Goal: Communication & Community: Answer question/provide support

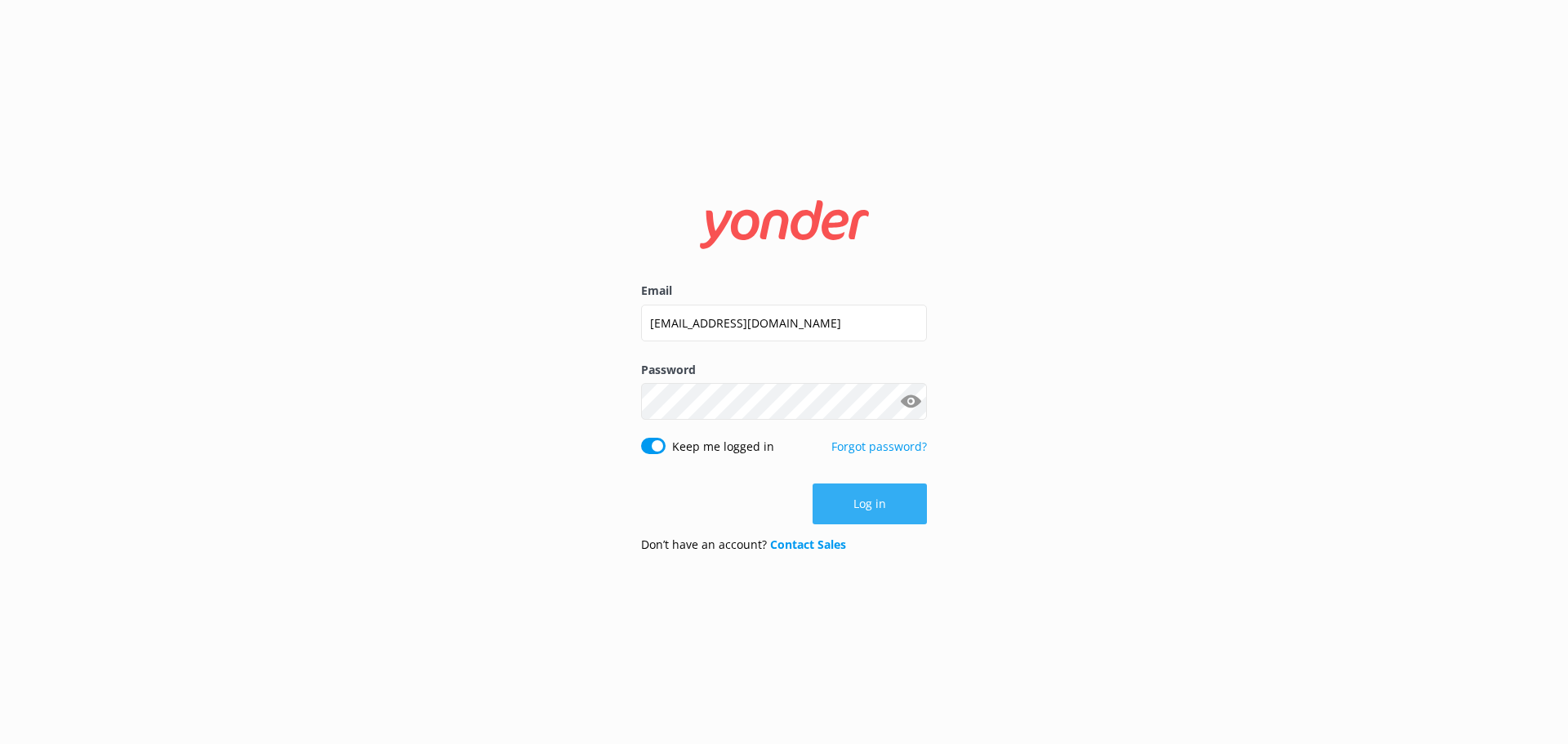
click at [898, 500] on button "Log in" at bounding box center [869, 503] width 115 height 41
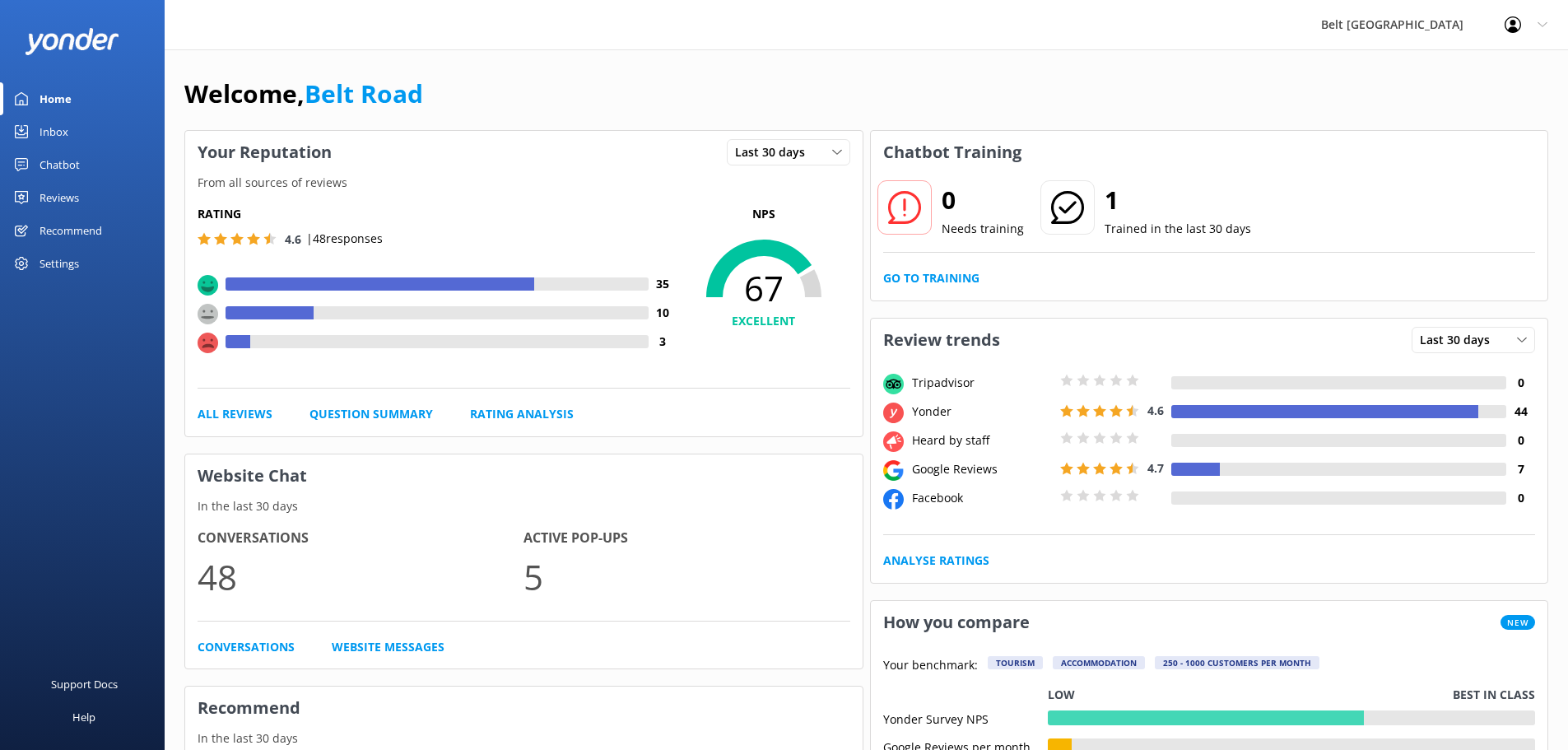
click at [74, 209] on div "Reviews" at bounding box center [58, 197] width 39 height 33
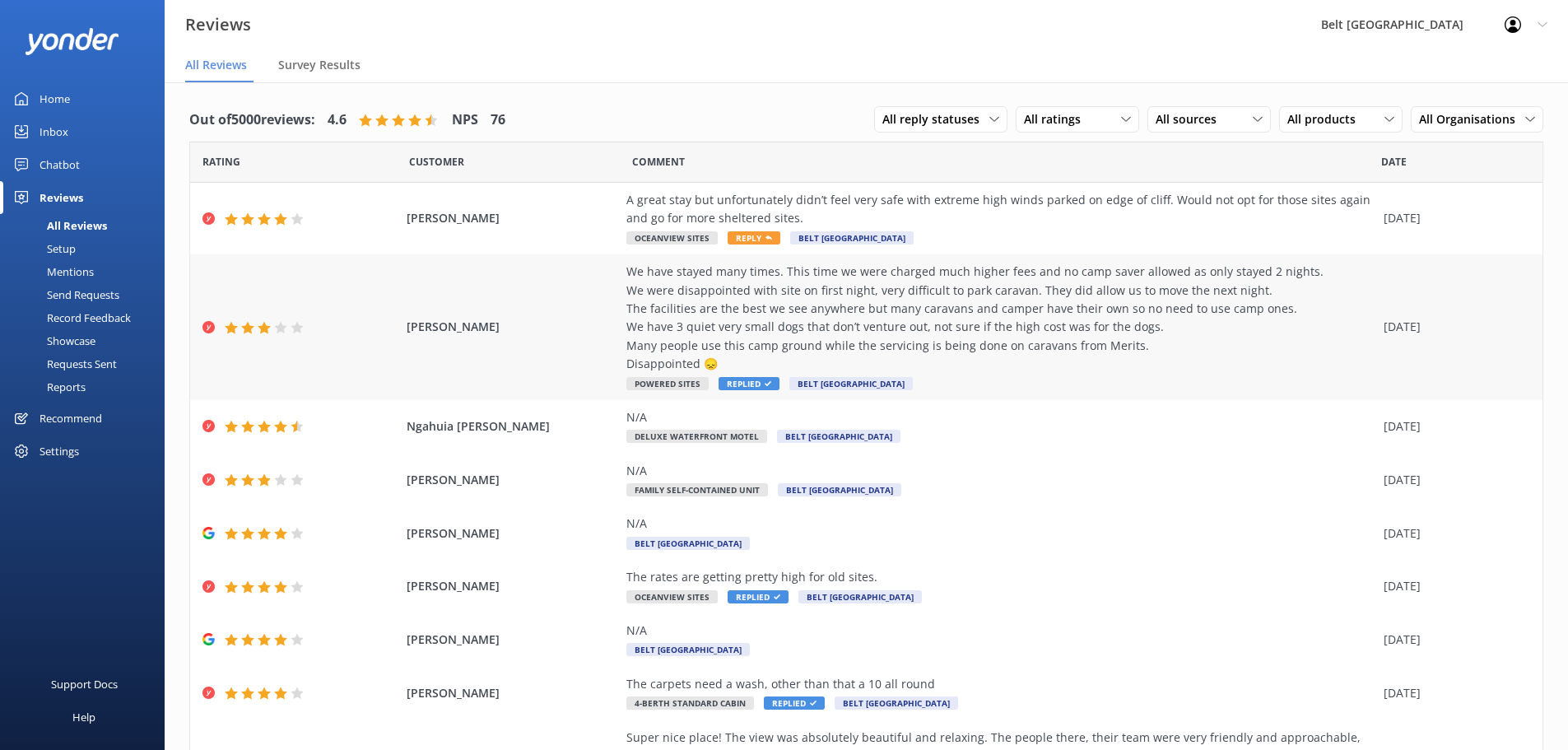
click at [915, 334] on div "We have stayed many times. This time we were charged much higher fees and no ca…" at bounding box center [1001, 317] width 749 height 110
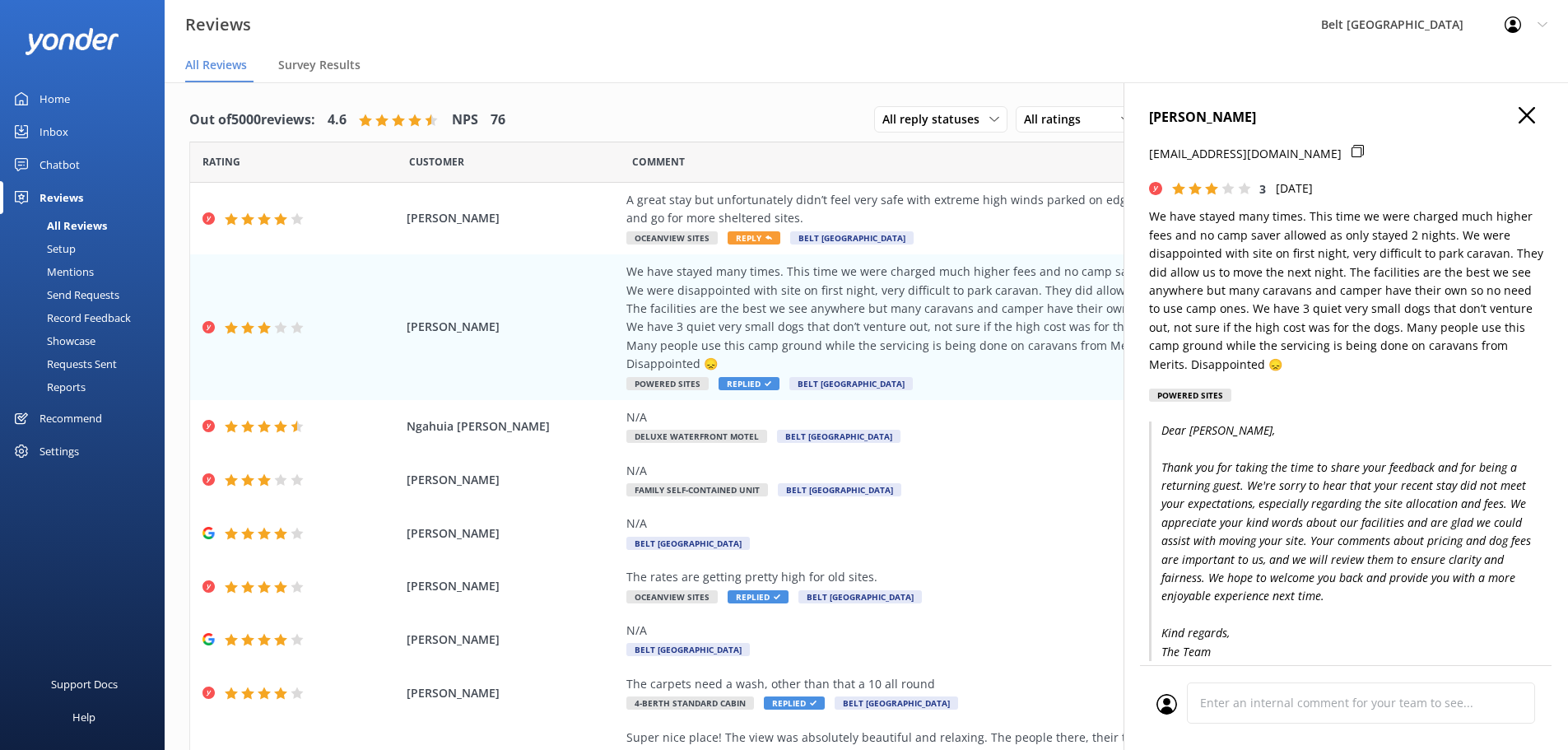
click at [1518, 120] on icon "button" at bounding box center [1526, 115] width 17 height 17
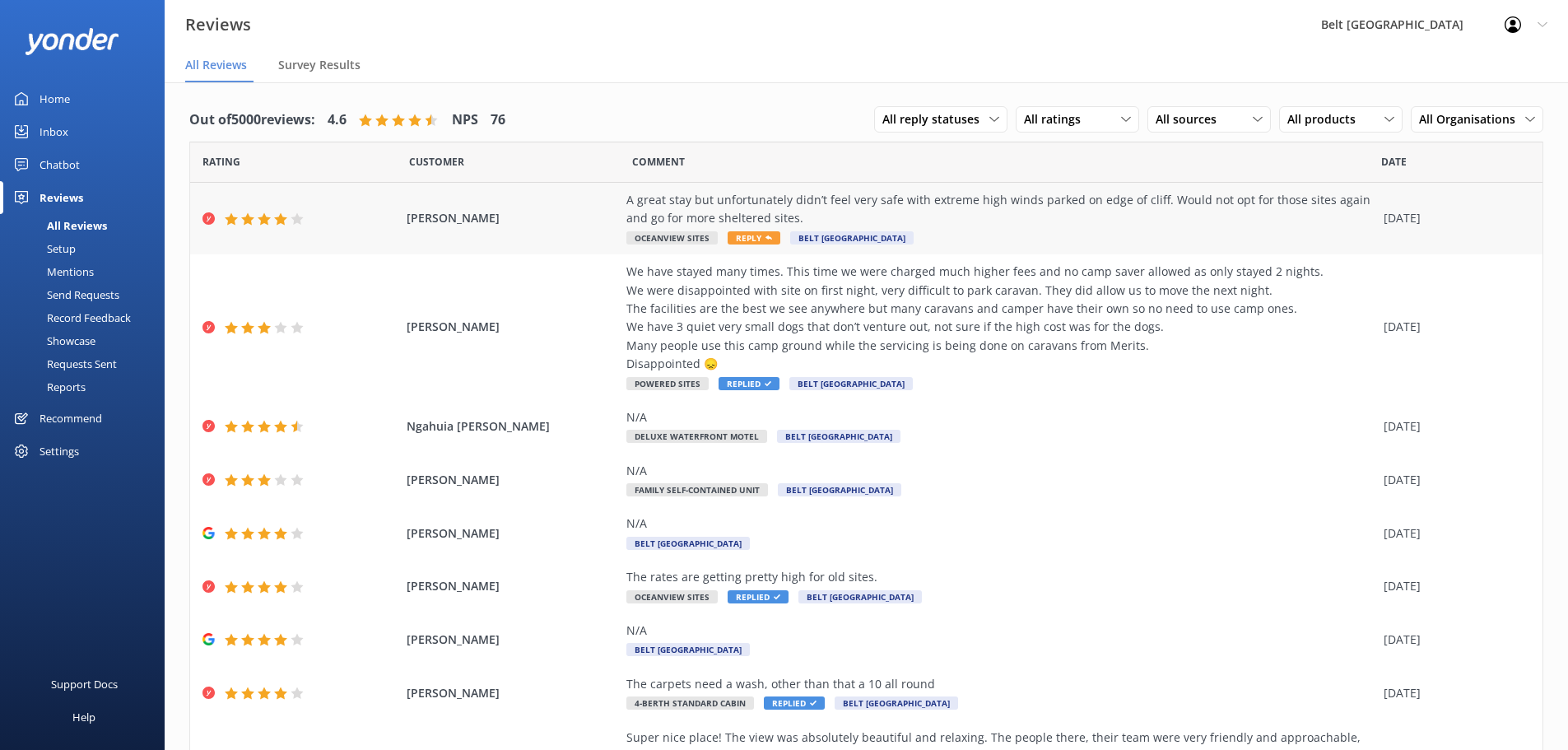
click at [1046, 230] on div "A great stay but unfortunately didn’t feel very safe with extreme high winds pa…" at bounding box center [1001, 218] width 749 height 55
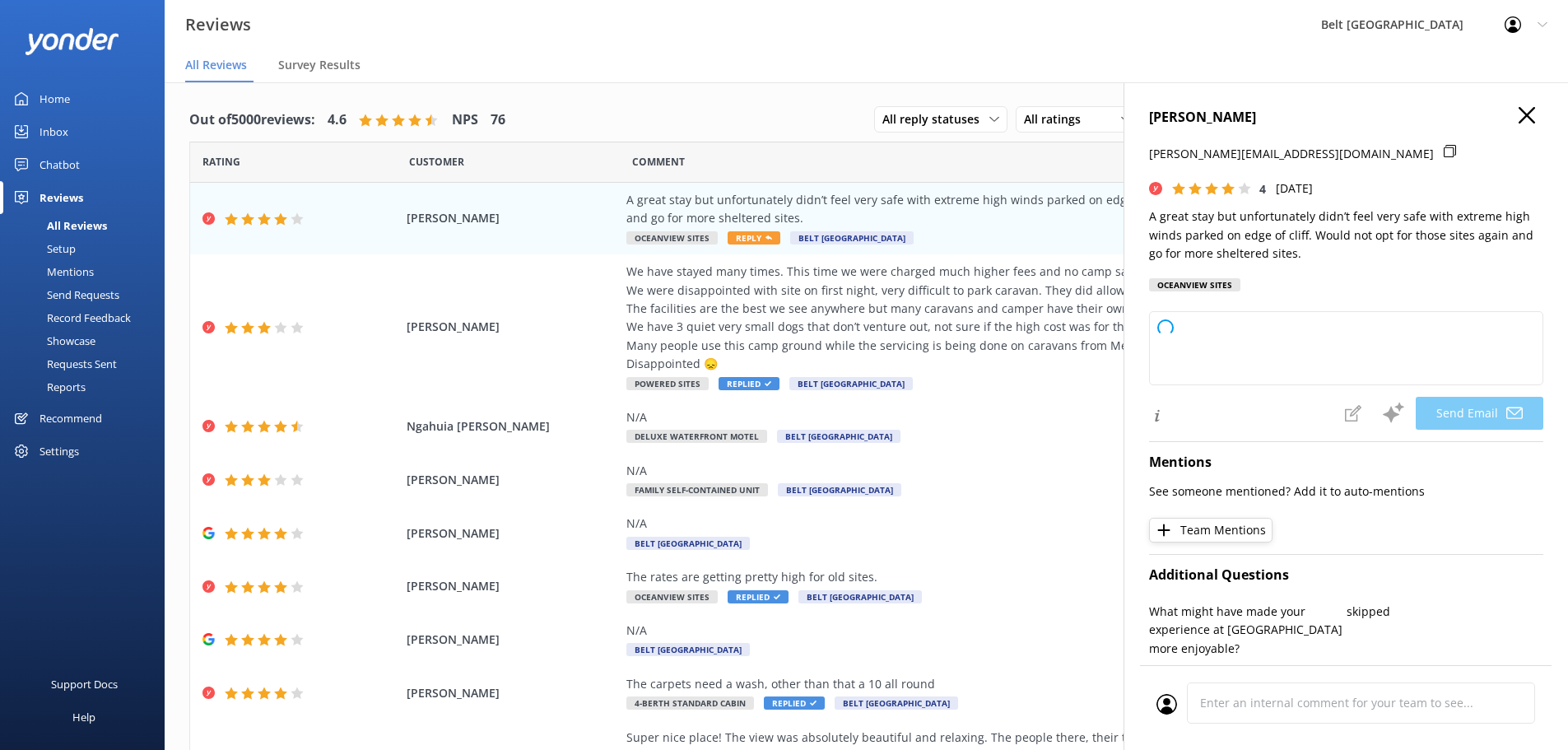
type textarea "Thank you for your feedback, [PERSON_NAME]! We're glad you enjoyed your stay ov…"
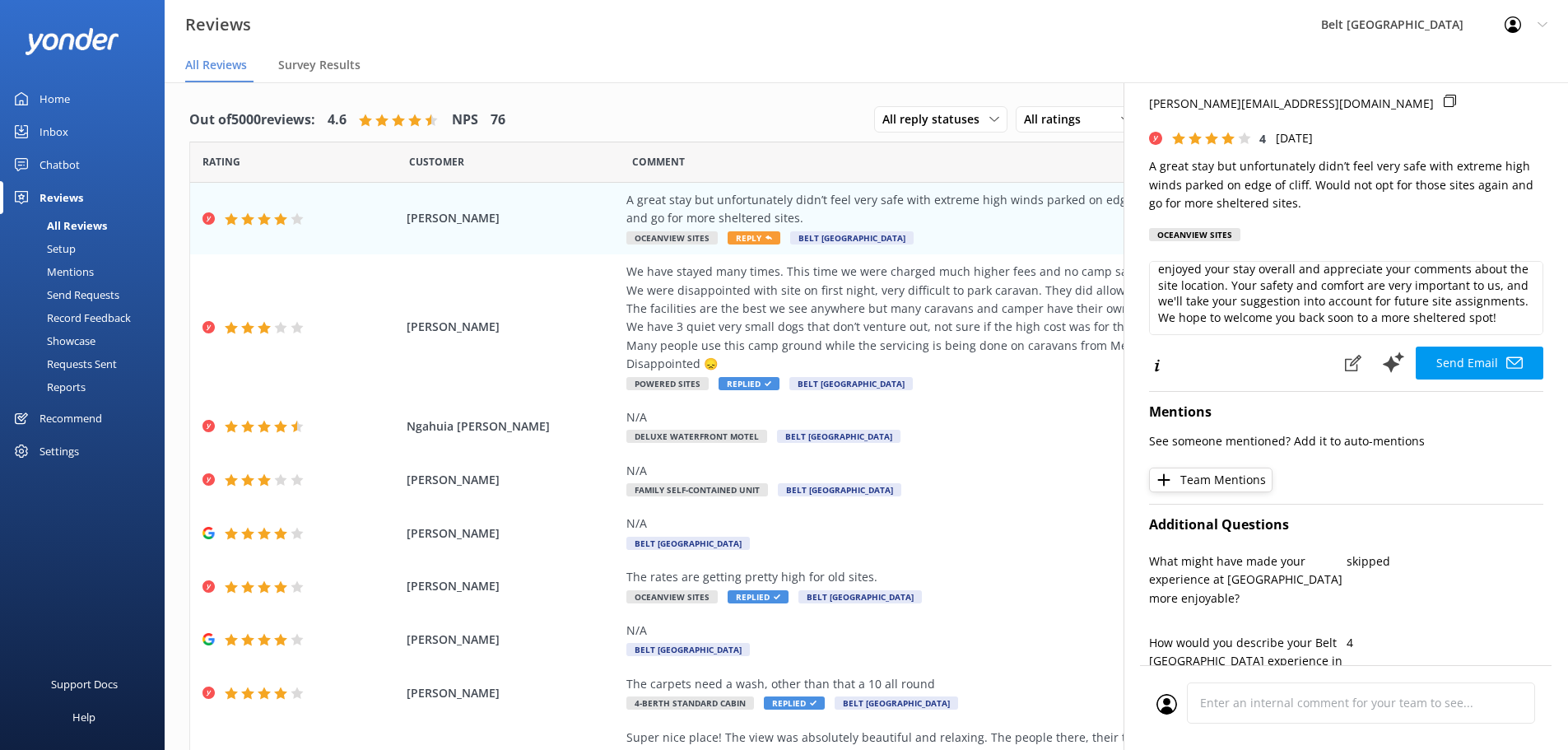
scroll to position [83, 0]
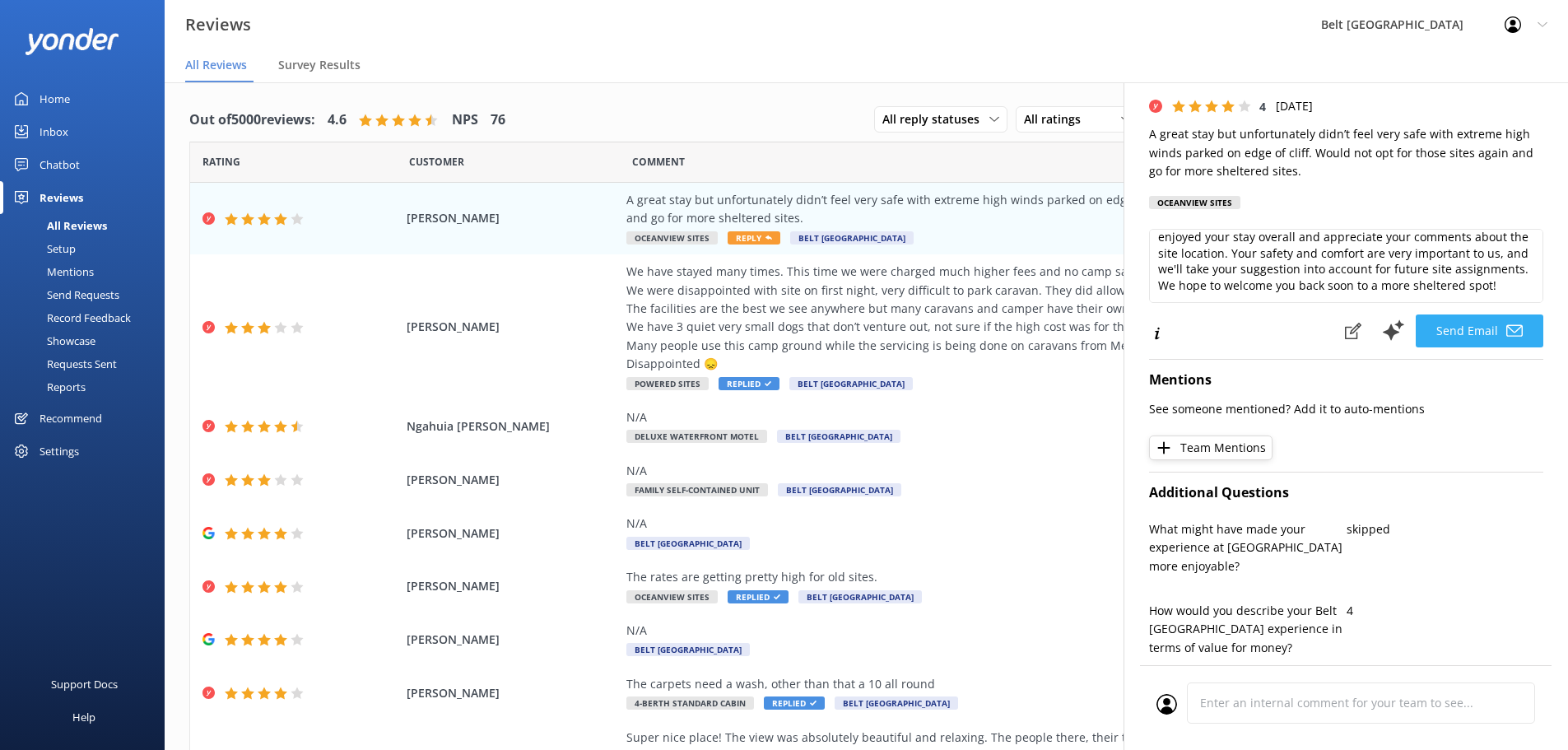
click at [1506, 334] on icon at bounding box center [1514, 330] width 17 height 17
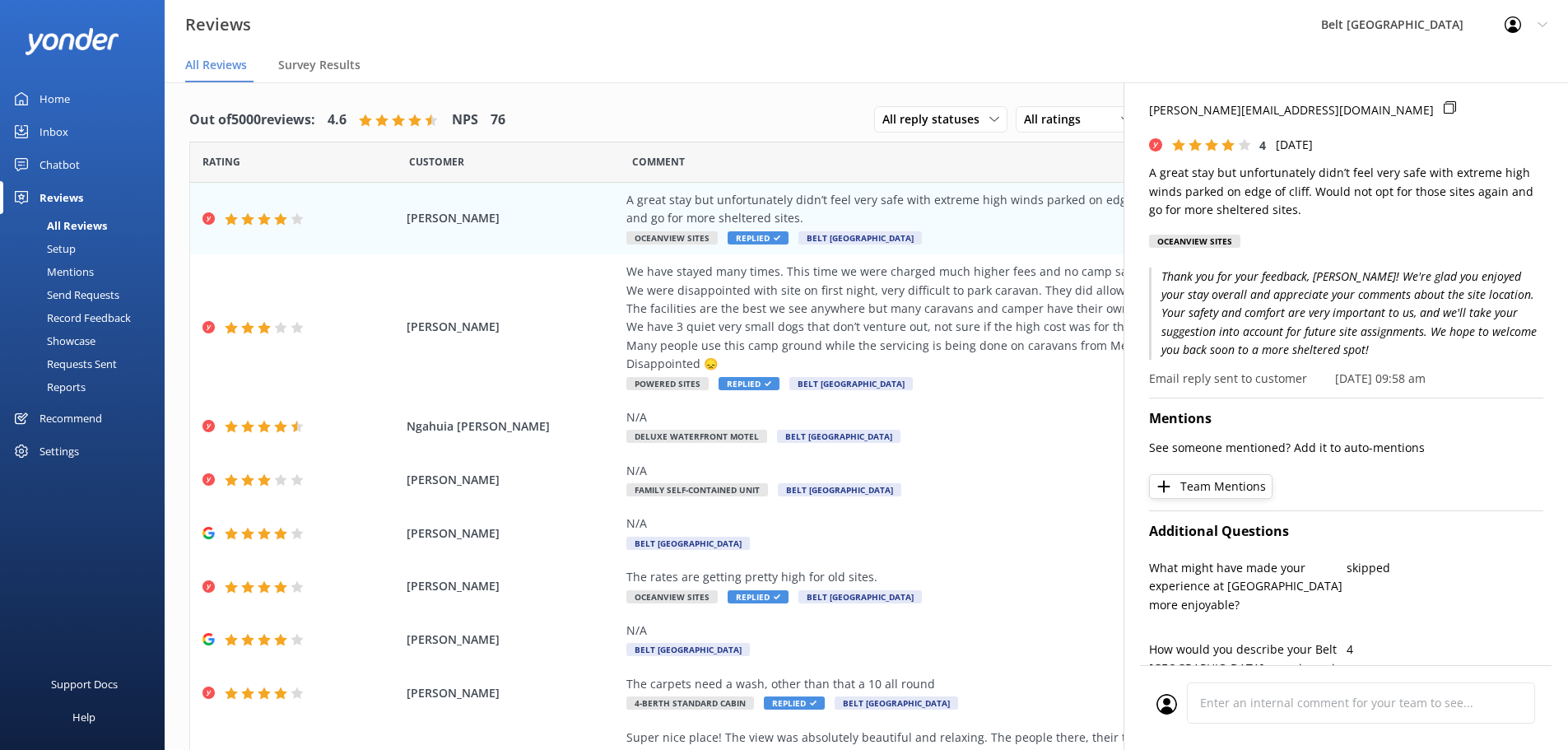
scroll to position [0, 0]
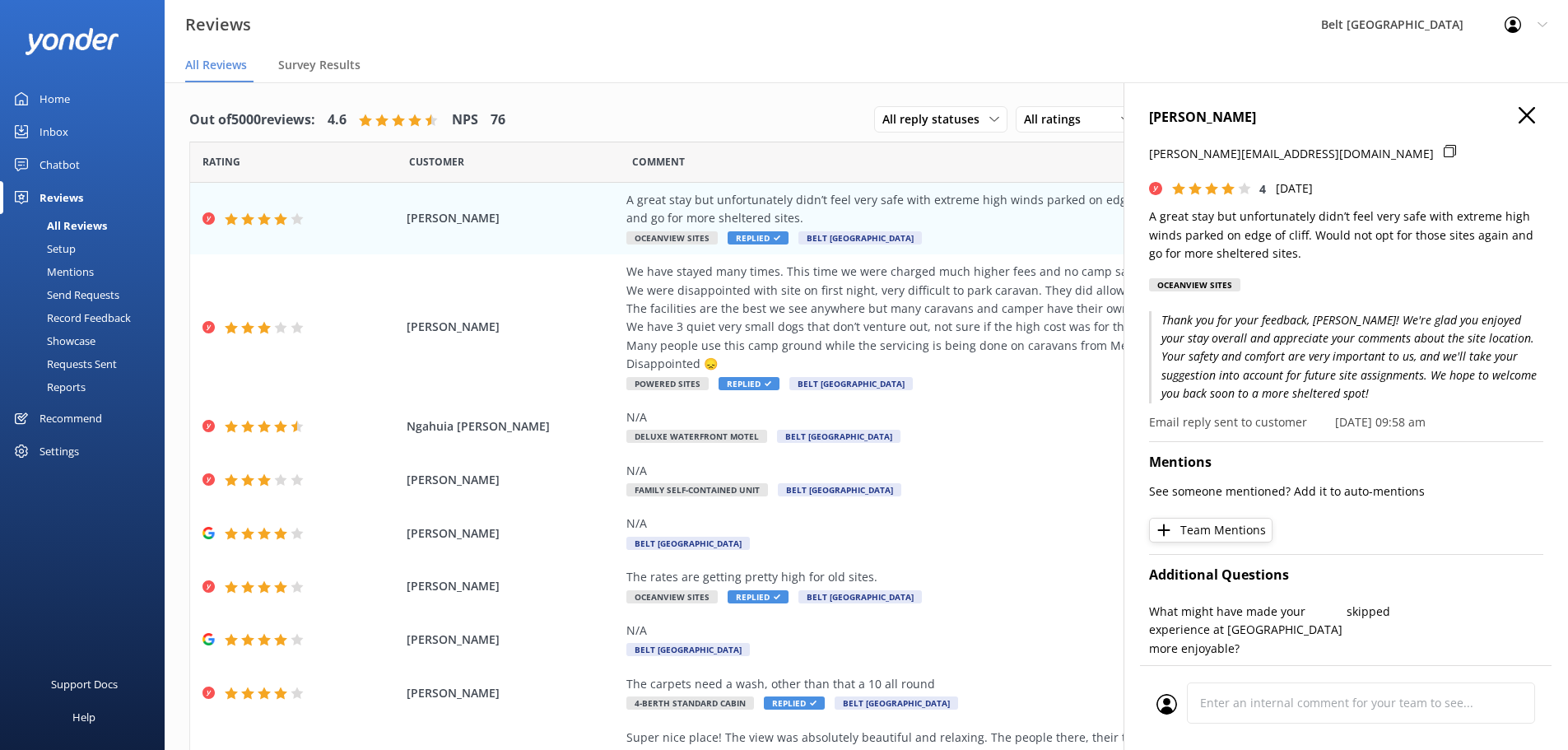
click at [1518, 118] on icon "button" at bounding box center [1526, 115] width 17 height 17
